Goal: Check status: Check status

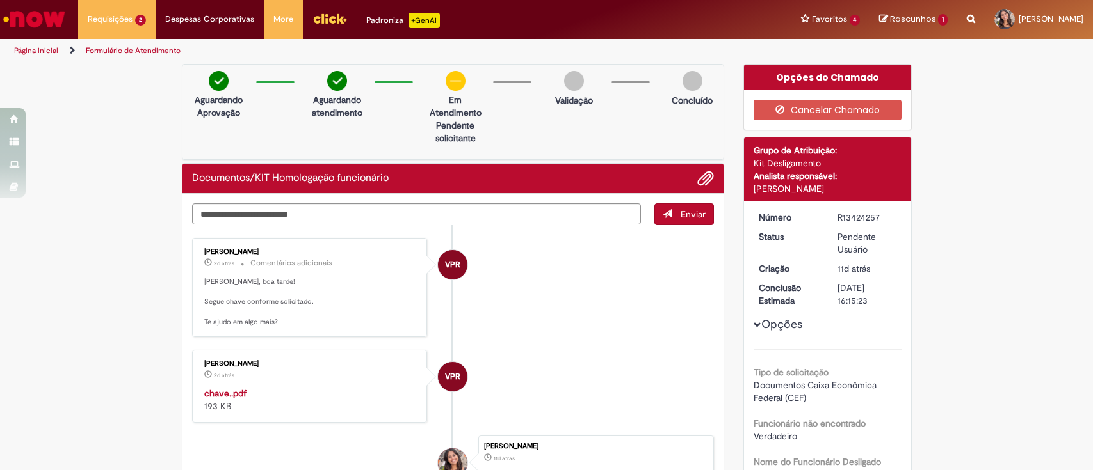
click at [0, 0] on span "2d atrás 2 dias atrás R13452772" at bounding box center [0, 0] width 0 height 0
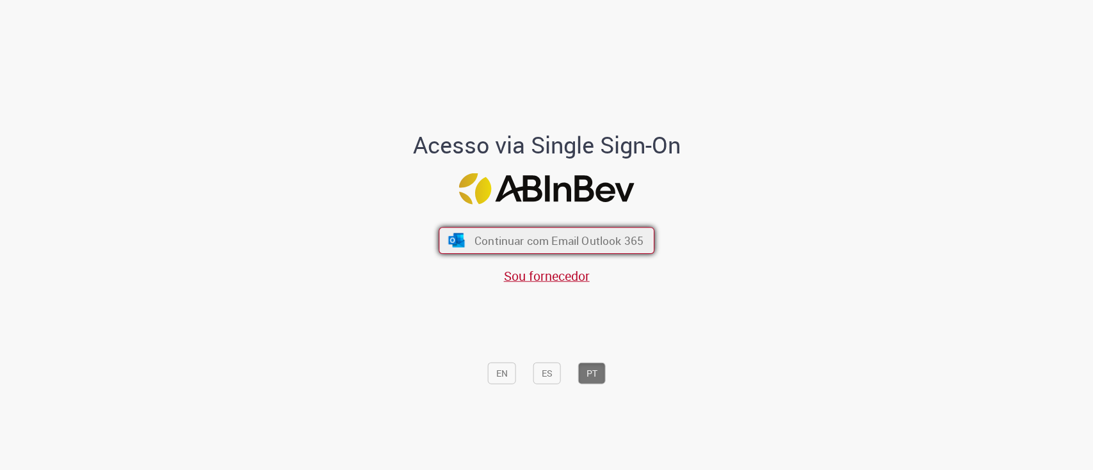
click at [447, 252] on button "Continuar com Email Outlook 365" at bounding box center [546, 240] width 216 height 27
click at [456, 239] on img "submit" at bounding box center [456, 241] width 19 height 14
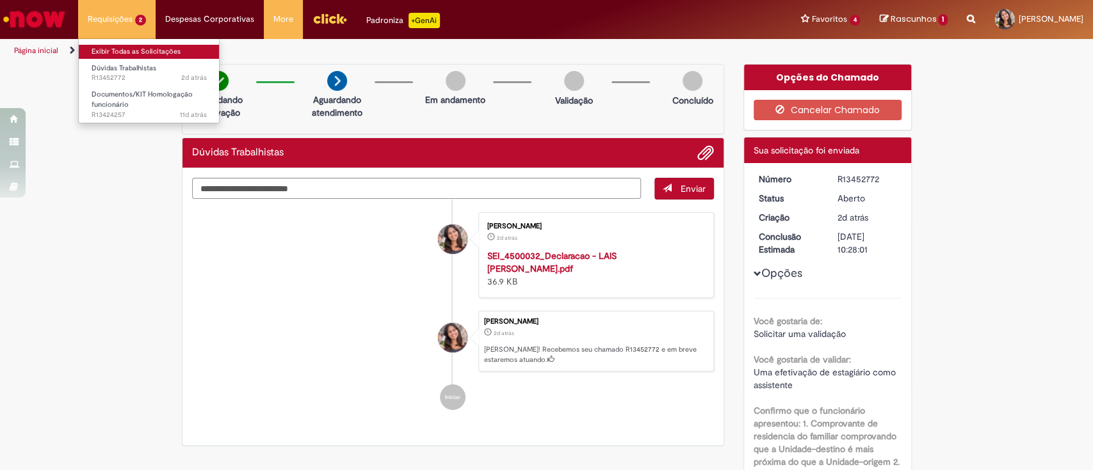
click at [127, 51] on link "Exibir Todas as Solicitações" at bounding box center [149, 52] width 141 height 14
